Goal: Task Accomplishment & Management: Manage account settings

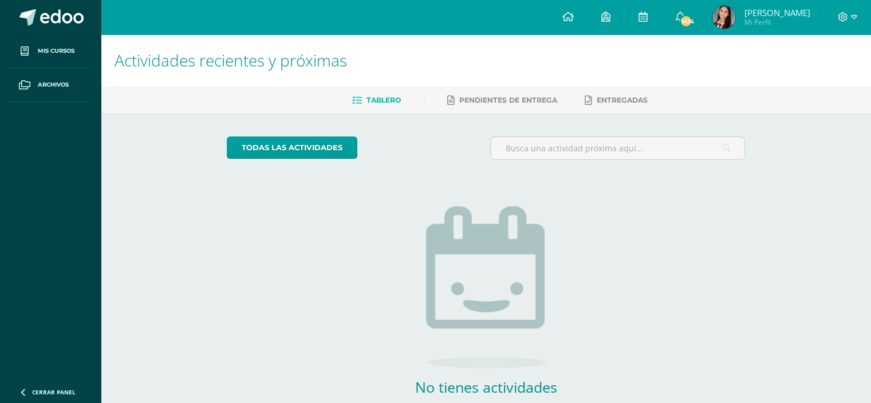
click at [793, 12] on span "[PERSON_NAME]" at bounding box center [777, 12] width 66 height 11
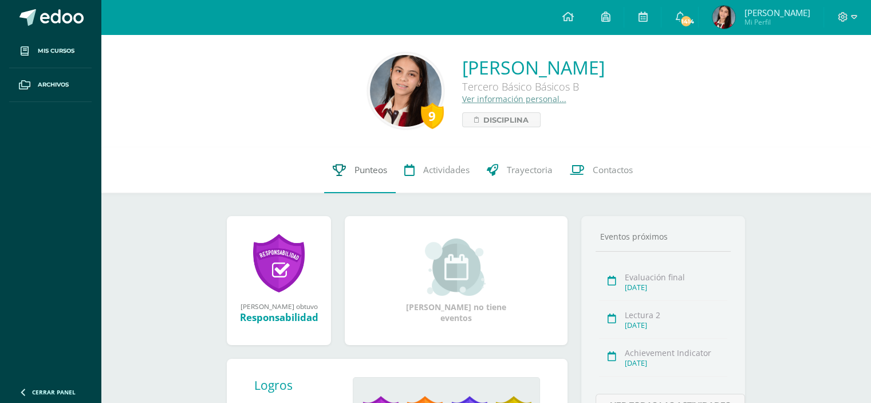
click at [376, 168] on span "Punteos" at bounding box center [371, 170] width 33 height 12
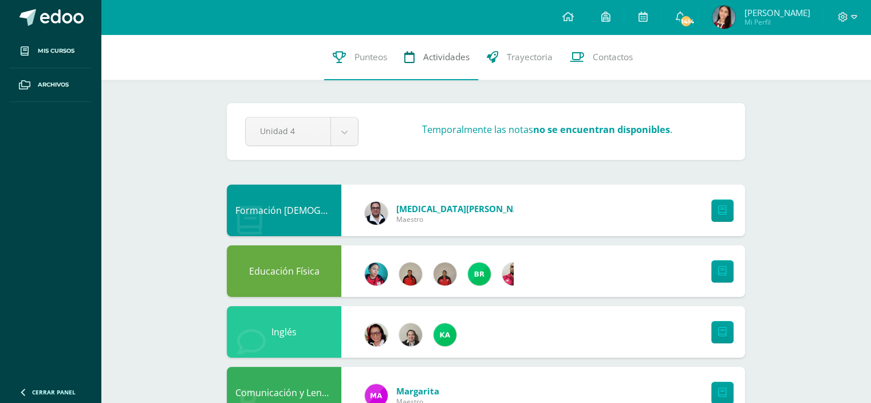
click at [440, 50] on link "Actividades" at bounding box center [437, 57] width 82 height 46
click at [538, 58] on span "Trayectoria" at bounding box center [530, 57] width 46 height 12
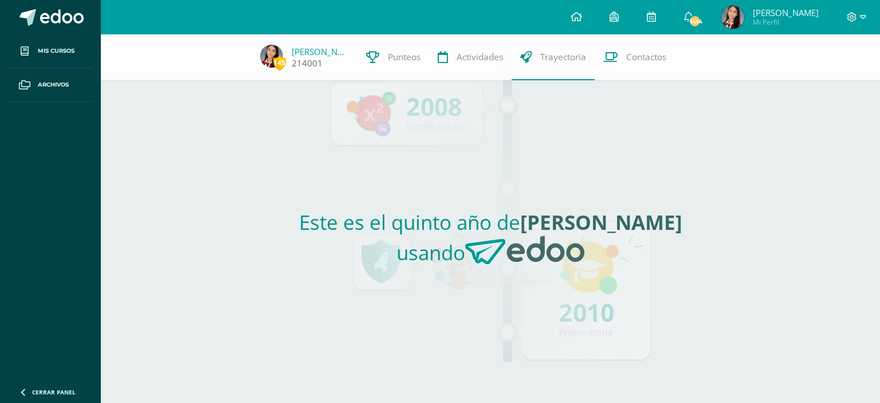
click at [312, 46] on link "[PERSON_NAME]" at bounding box center [320, 51] width 57 height 11
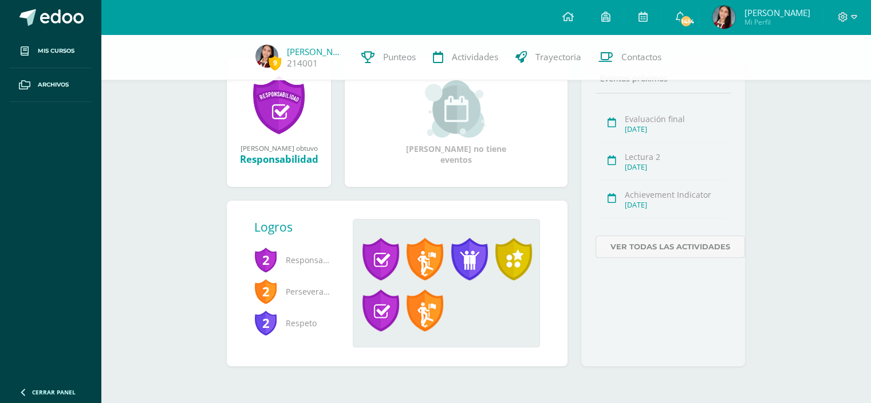
scroll to position [151, 0]
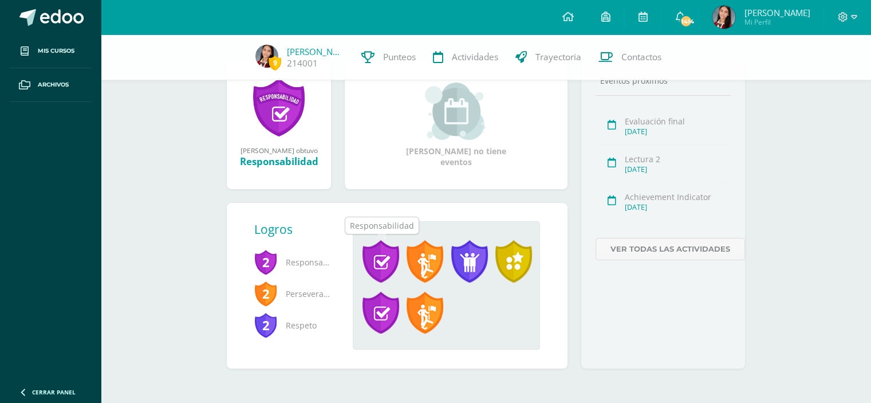
click at [369, 261] on span at bounding box center [381, 261] width 37 height 42
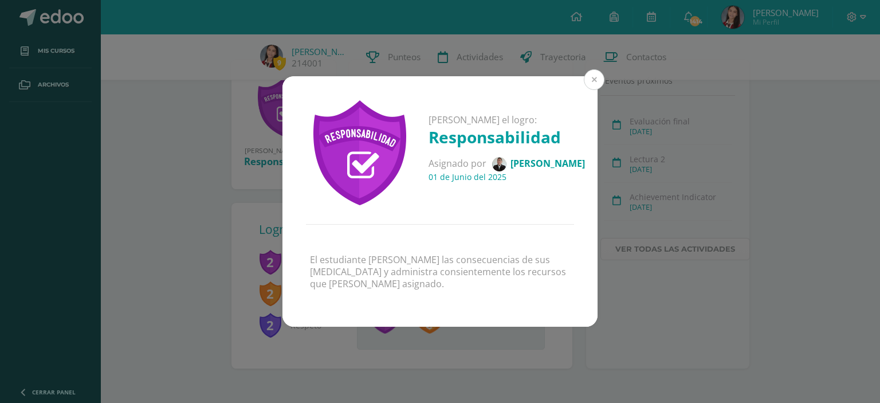
click at [593, 77] on button at bounding box center [594, 79] width 21 height 21
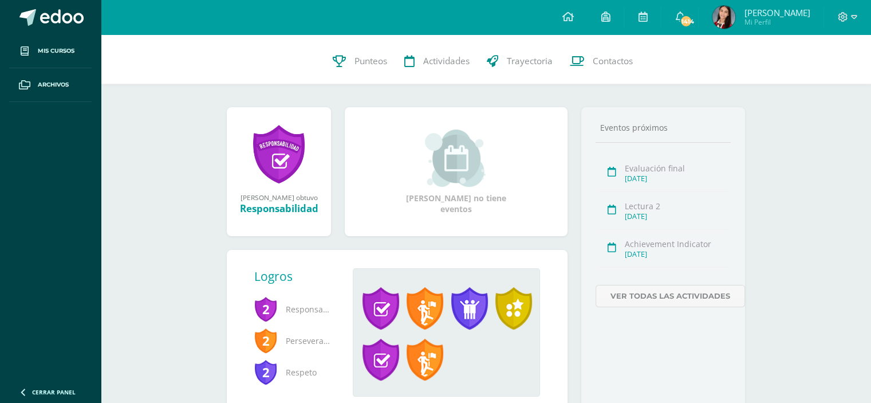
scroll to position [108, 0]
click at [579, 60] on icon at bounding box center [577, 62] width 14 height 12
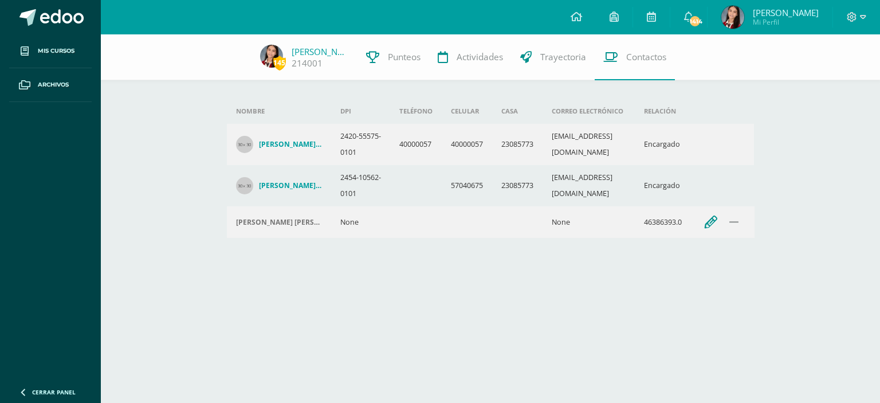
click at [710, 229] on icon "button" at bounding box center [711, 222] width 13 height 13
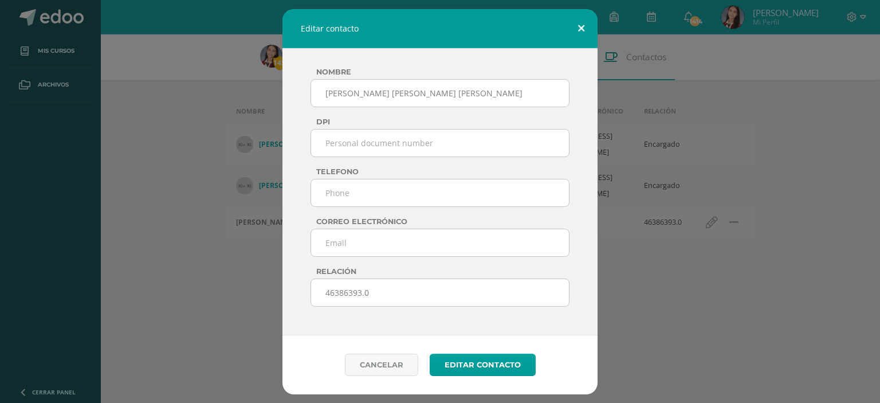
click at [577, 31] on button at bounding box center [581, 28] width 33 height 39
